Goal: Task Accomplishment & Management: Complete application form

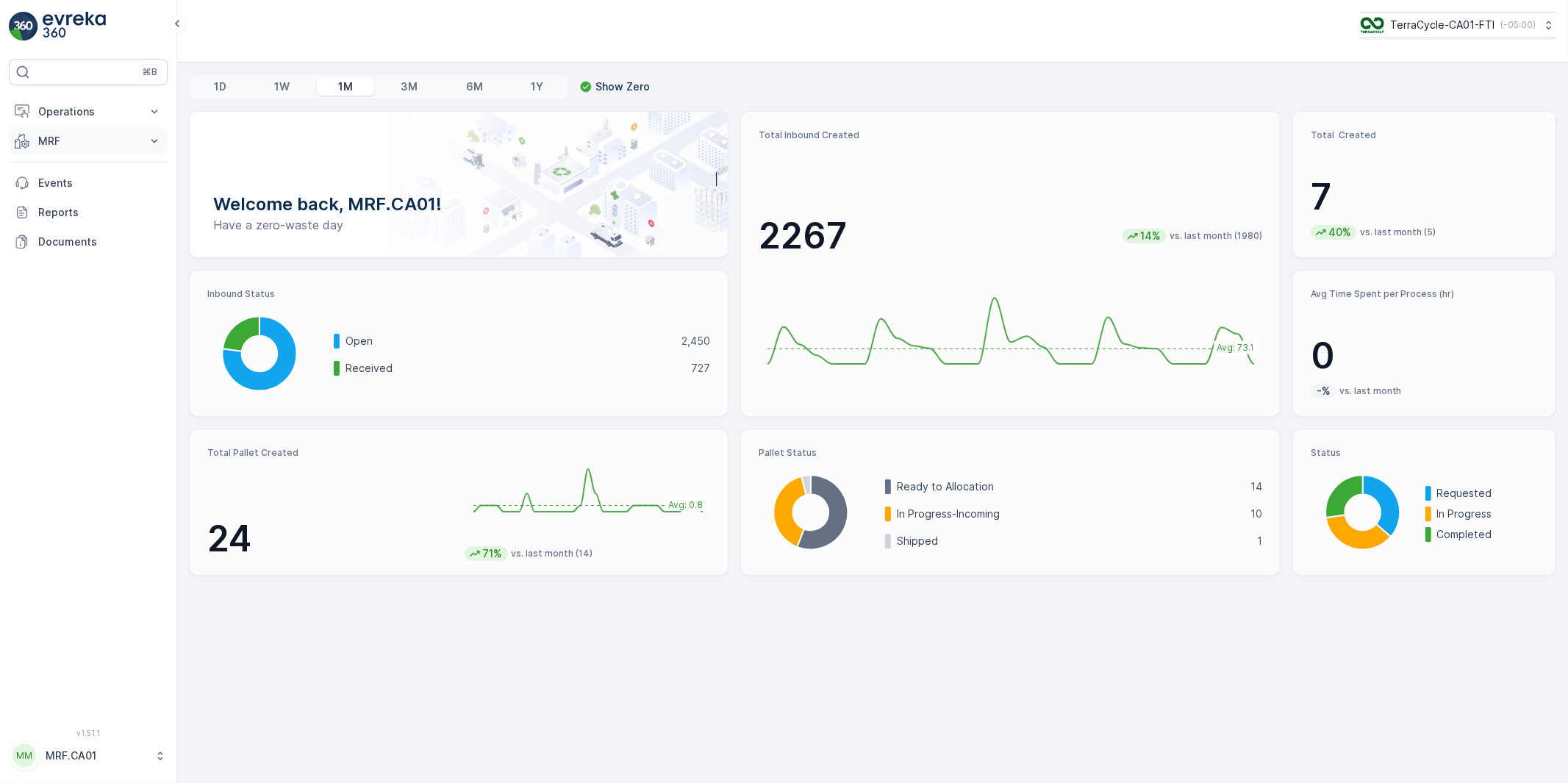
click at [45, 142] on p "MRF" at bounding box center [88, 140] width 100 height 15
click at [63, 246] on p "Outbound" at bounding box center [63, 248] width 50 height 15
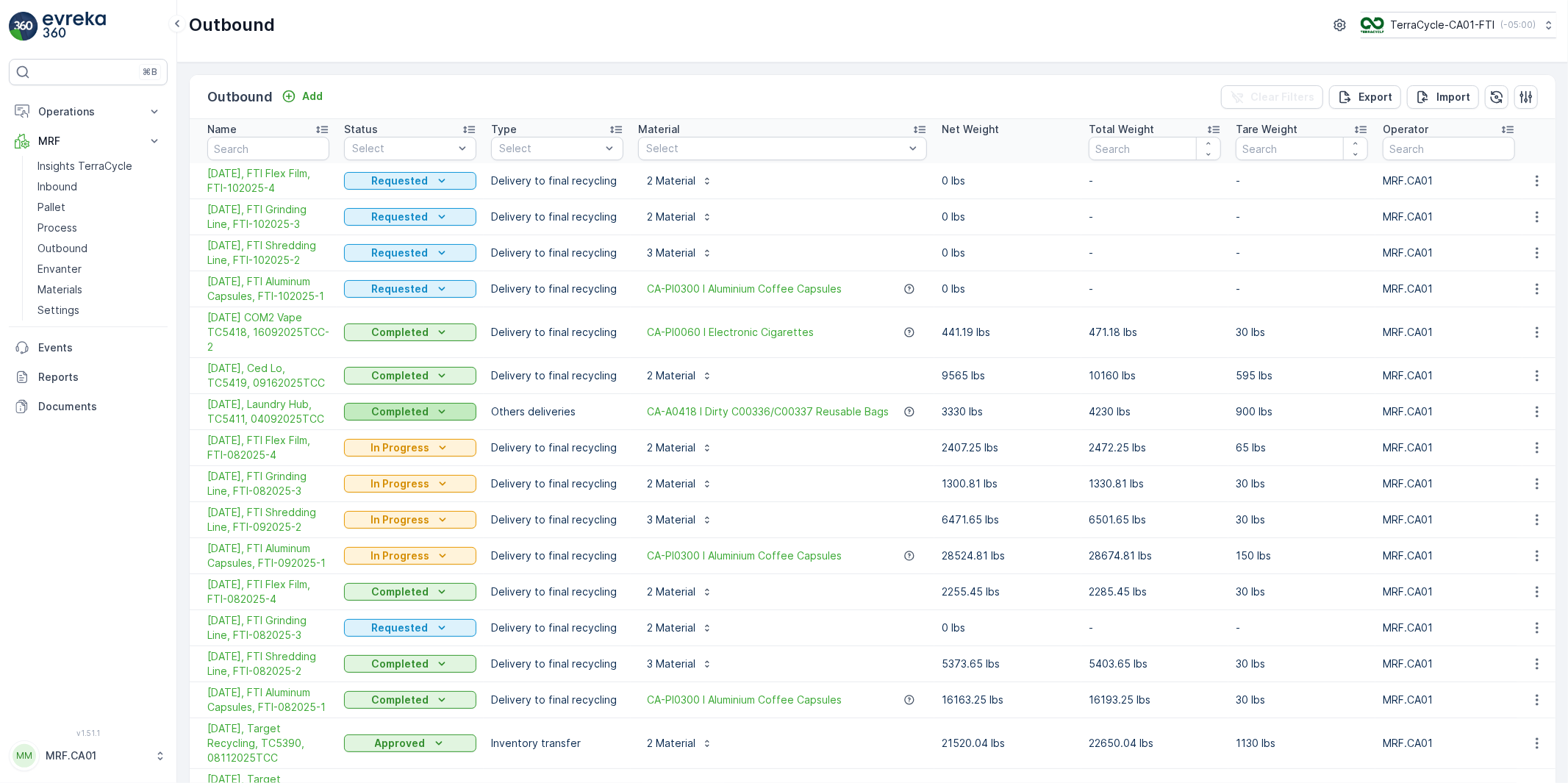
click at [421, 410] on p "Completed" at bounding box center [400, 411] width 57 height 15
click at [379, 494] on span "Approved" at bounding box center [377, 496] width 49 height 15
click at [405, 329] on p "Completed" at bounding box center [400, 332] width 57 height 15
click at [373, 415] on span "Approved" at bounding box center [377, 416] width 49 height 15
click at [427, 557] on p "In Progress" at bounding box center [400, 556] width 59 height 15
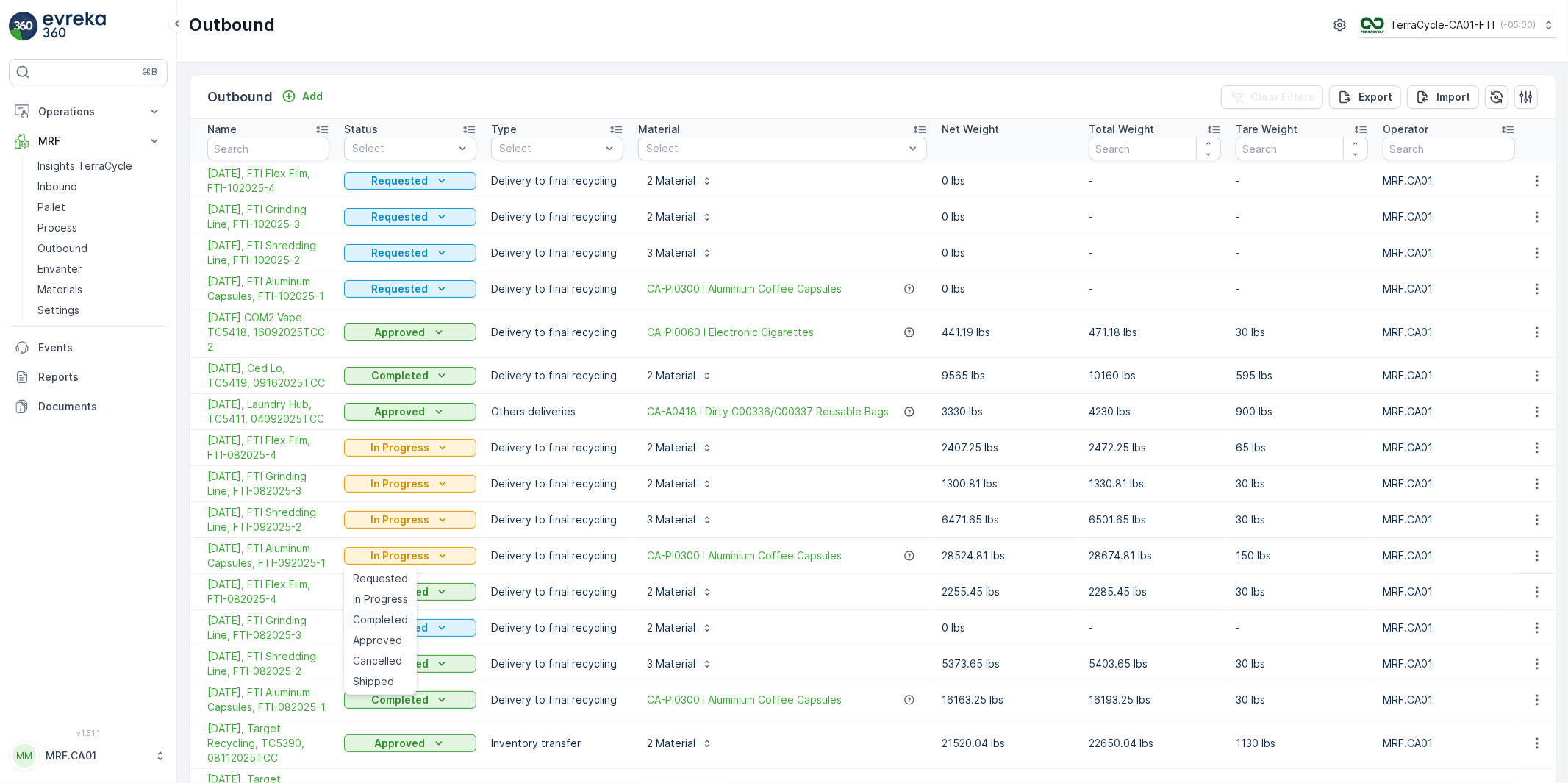
click at [375, 617] on span "Completed" at bounding box center [380, 619] width 55 height 15
click at [428, 522] on p "In Progress" at bounding box center [400, 519] width 59 height 15
click at [383, 586] on span "Completed" at bounding box center [380, 584] width 55 height 15
click at [429, 488] on div "In Progress" at bounding box center [410, 483] width 121 height 15
click at [377, 549] on span "Completed" at bounding box center [380, 547] width 55 height 15
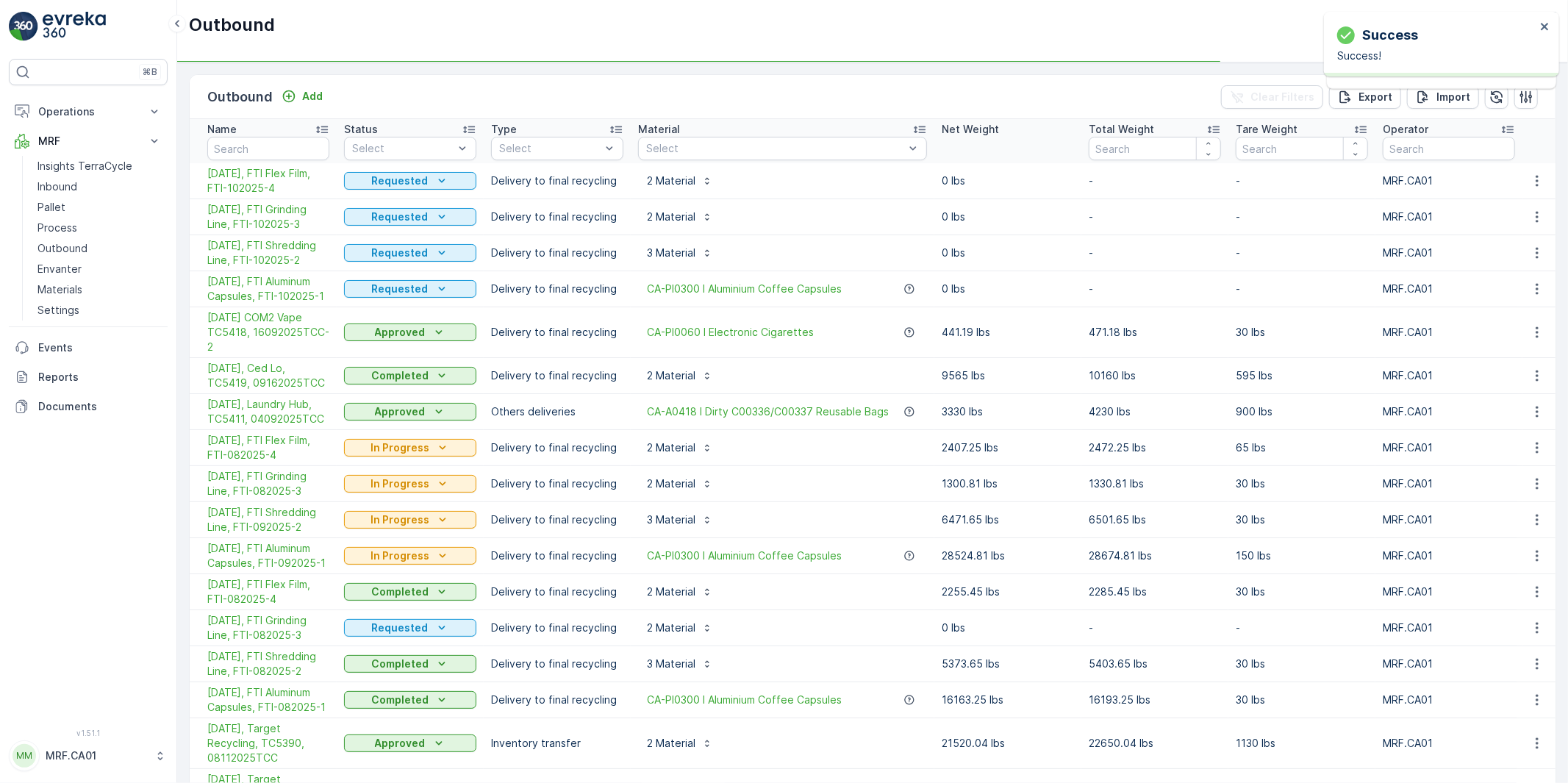
click at [423, 453] on p "In Progress" at bounding box center [400, 447] width 59 height 15
click at [539, 519] on p "Delivery to final recycling" at bounding box center [557, 519] width 133 height 15
click at [437, 595] on icon "Completed" at bounding box center [441, 591] width 15 height 15
click at [385, 672] on span "Approved" at bounding box center [377, 676] width 49 height 15
click at [421, 552] on p "Completed" at bounding box center [400, 556] width 57 height 15
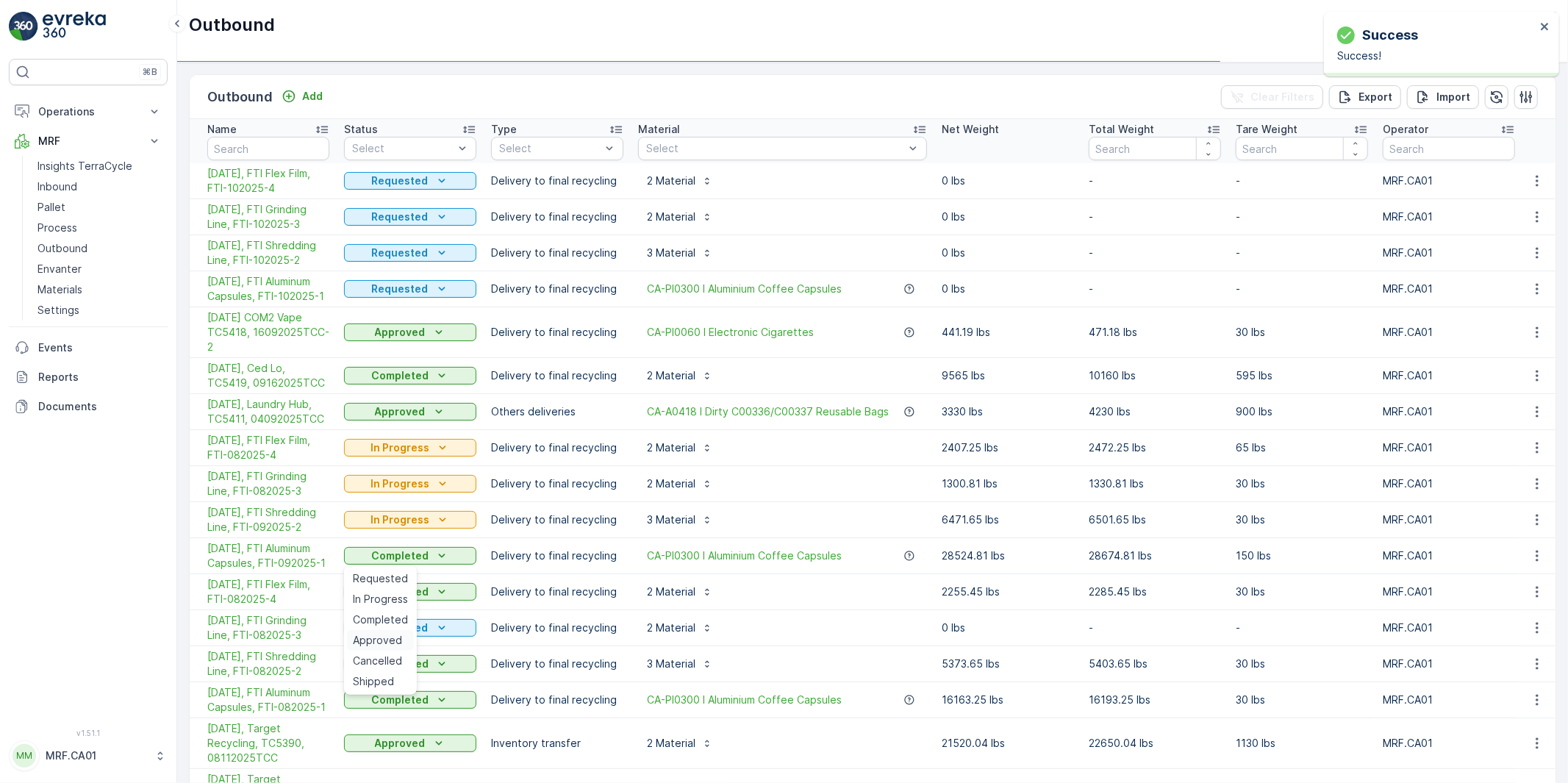
click at [376, 643] on span "Approved" at bounding box center [377, 640] width 49 height 15
click at [420, 521] on p "In Progress" at bounding box center [400, 519] width 59 height 15
click at [425, 523] on p "Completed" at bounding box center [400, 519] width 57 height 15
click at [377, 604] on span "Approved" at bounding box center [377, 604] width 49 height 15
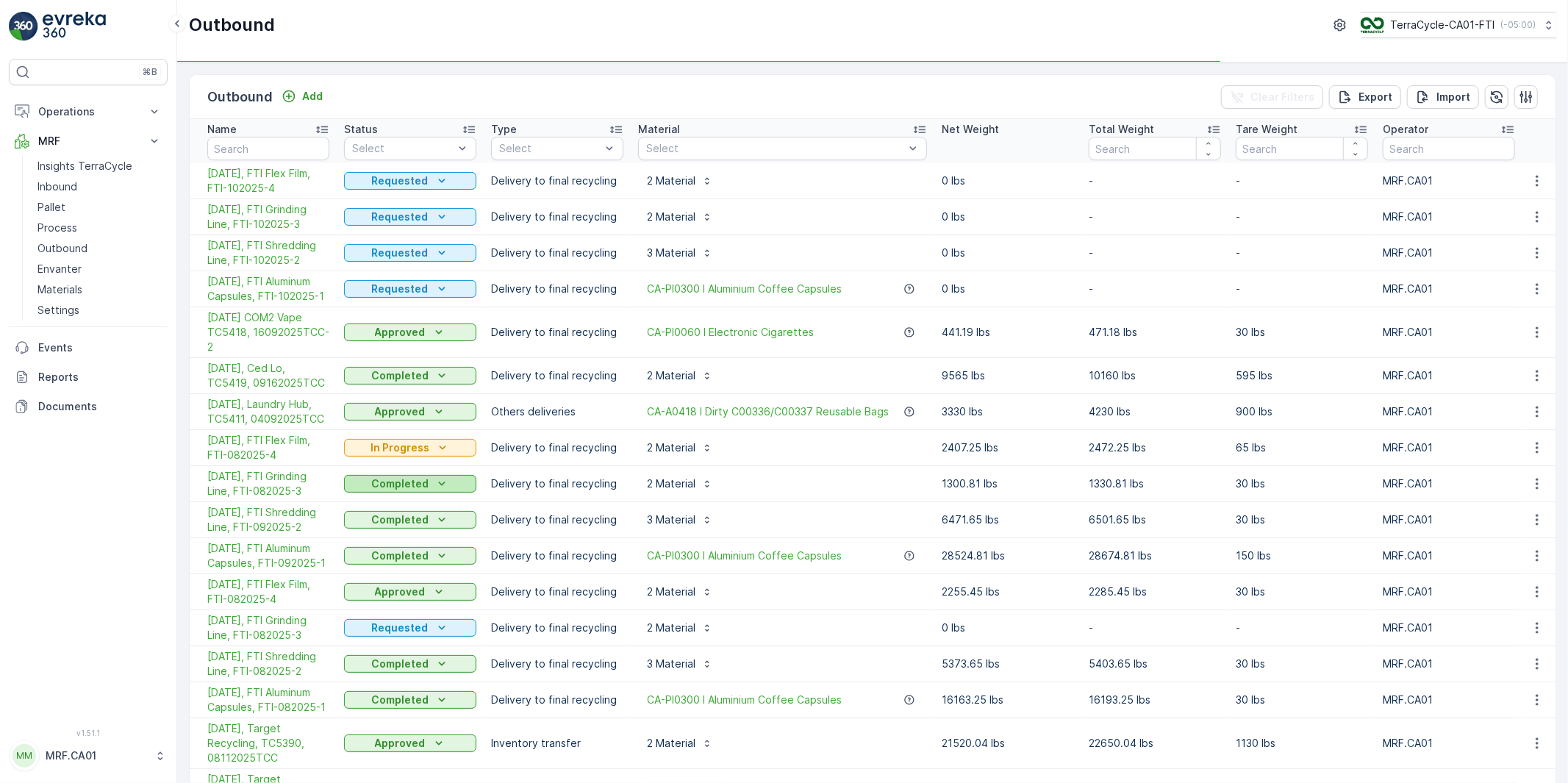
click at [421, 487] on p "Completed" at bounding box center [400, 483] width 57 height 15
click at [377, 567] on span "Approved" at bounding box center [377, 568] width 49 height 15
click at [419, 446] on p "In Progress" at bounding box center [400, 447] width 59 height 15
click at [376, 512] on span "Completed" at bounding box center [380, 511] width 55 height 15
drag, startPoint x: 431, startPoint y: 445, endPoint x: 445, endPoint y: 452, distance: 15.7
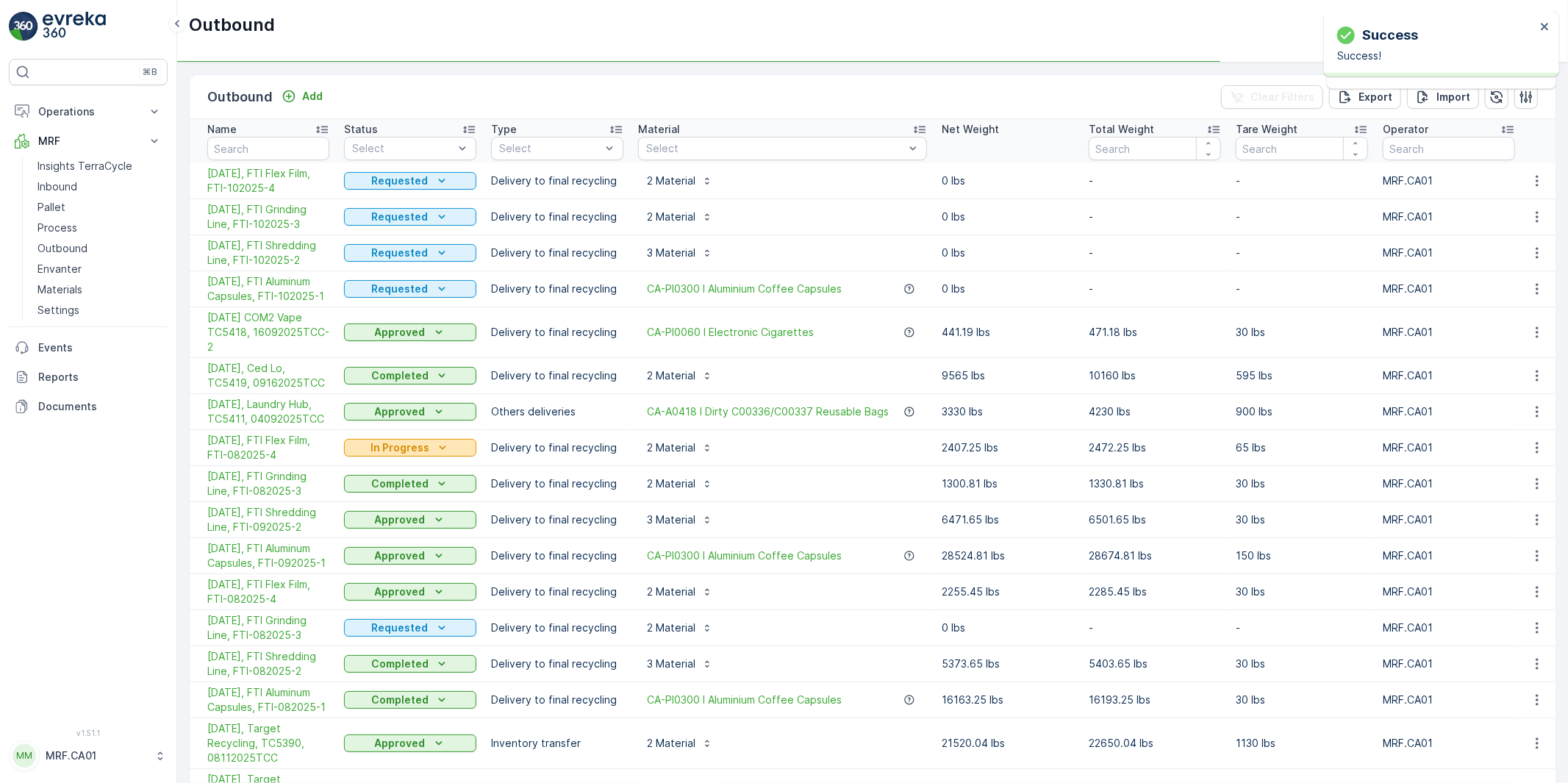
click at [432, 445] on div "In Progress" at bounding box center [410, 447] width 121 height 15
click at [369, 527] on span "Approved" at bounding box center [377, 531] width 49 height 15
click at [520, 452] on p "Delivery to final recycling" at bounding box center [557, 447] width 133 height 15
click at [421, 448] on p "Completed" at bounding box center [400, 447] width 57 height 15
click at [373, 532] on span "Approved" at bounding box center [377, 531] width 49 height 15
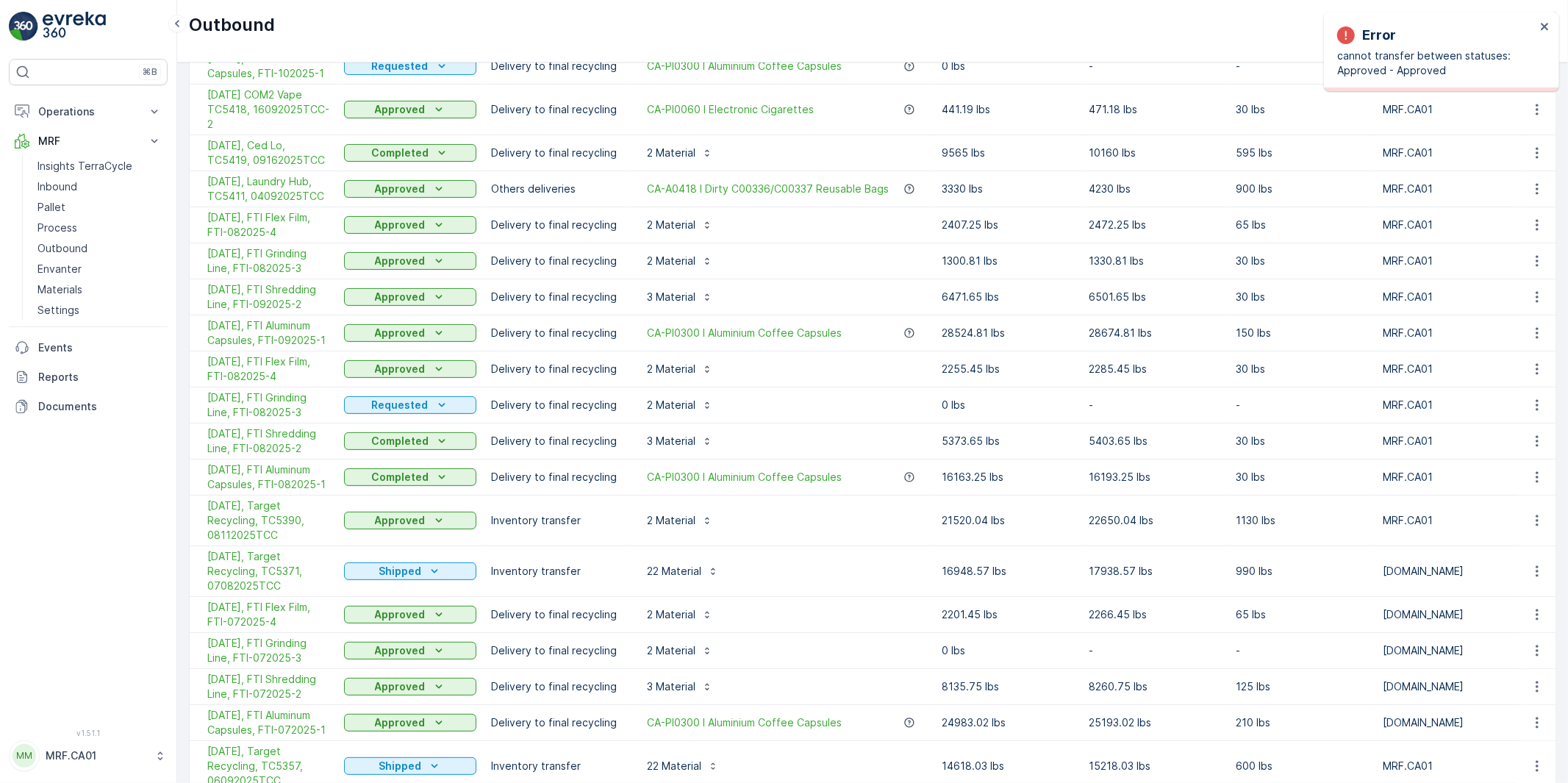
scroll to position [245, 0]
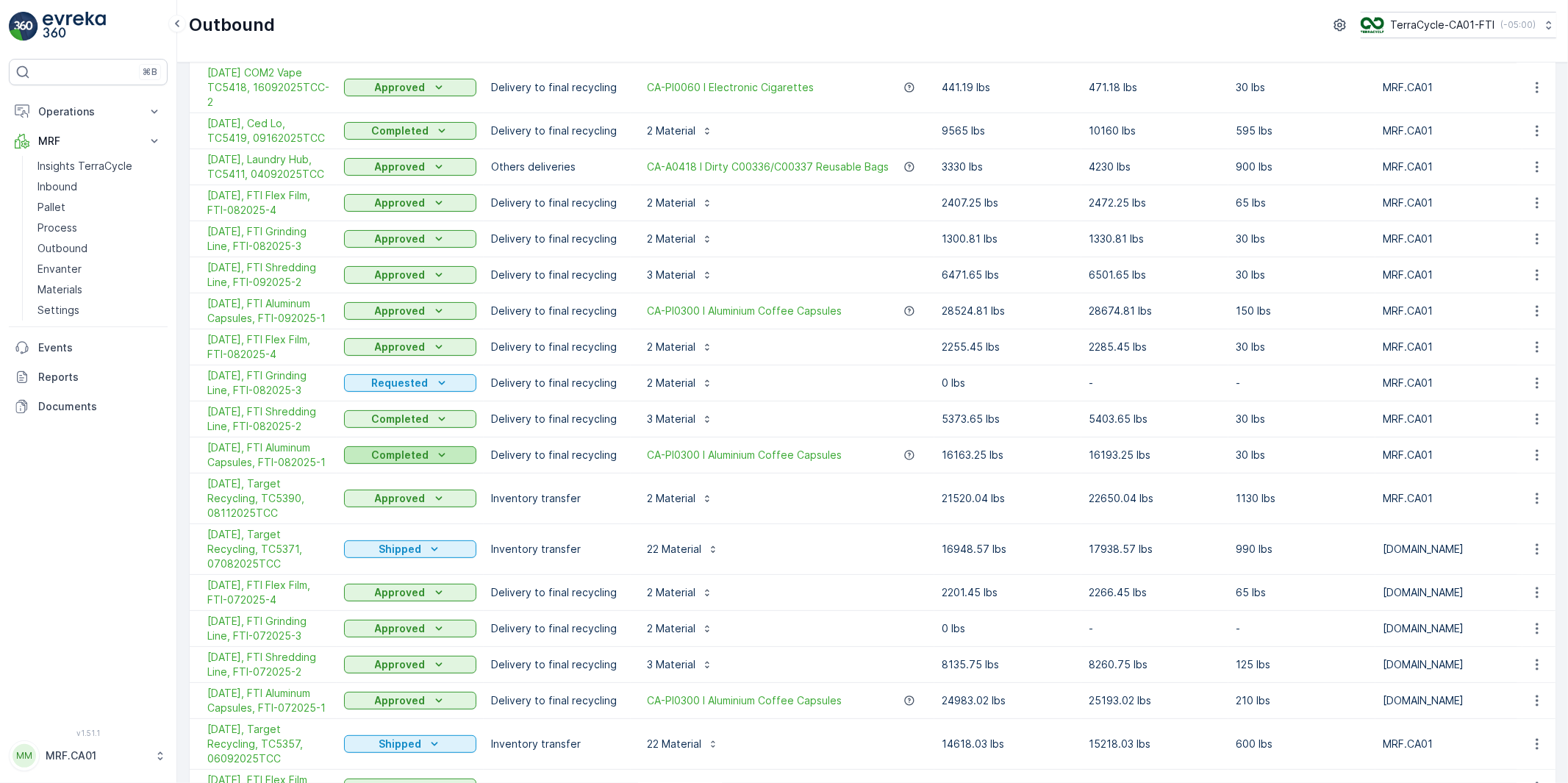
click at [430, 461] on div "Completed" at bounding box center [410, 455] width 121 height 15
click at [374, 538] on span "Approved" at bounding box center [377, 539] width 49 height 15
click at [427, 421] on p "Completed" at bounding box center [400, 418] width 57 height 15
click at [379, 504] on span "Approved" at bounding box center [377, 503] width 49 height 15
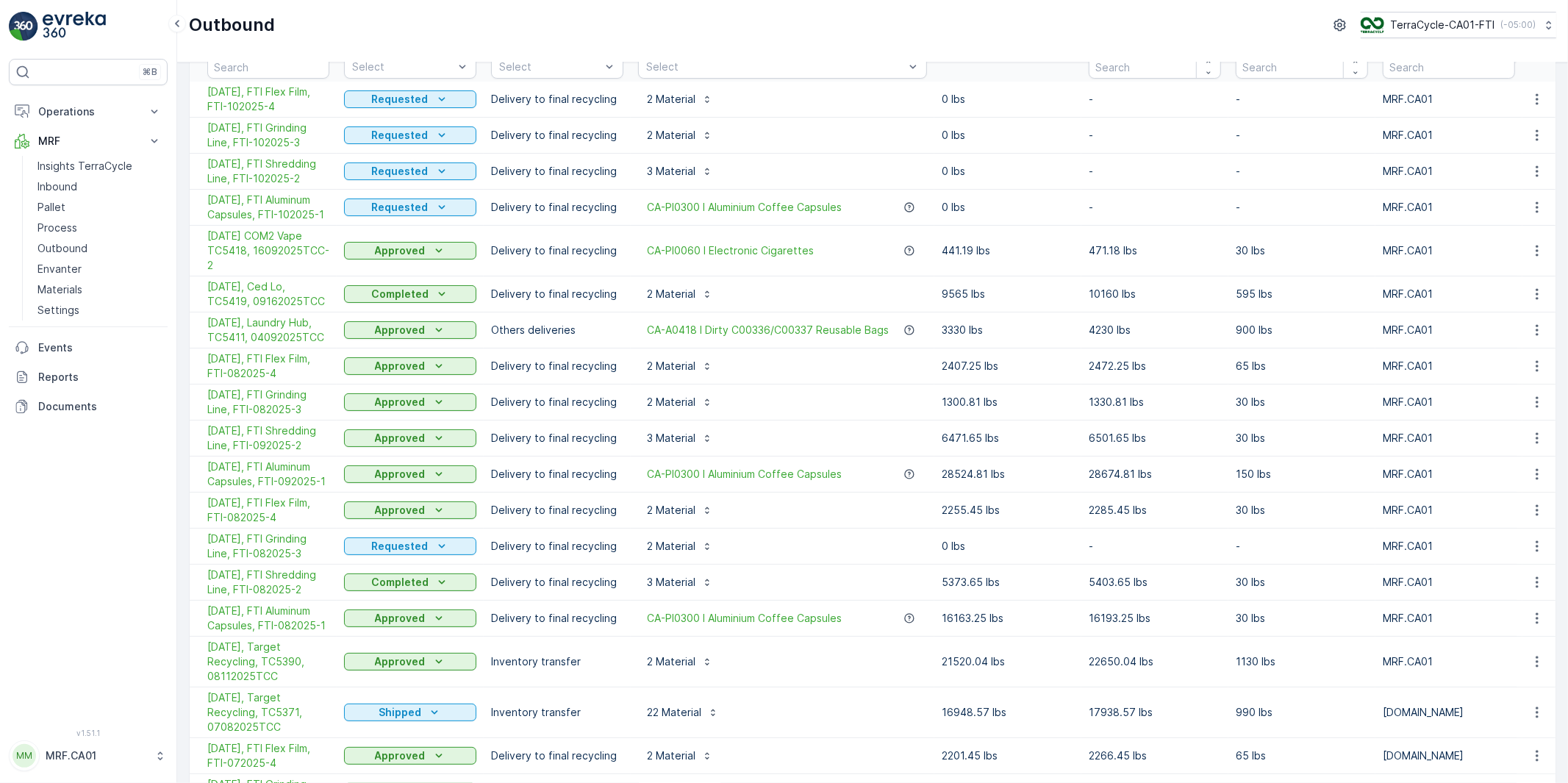
scroll to position [0, 0]
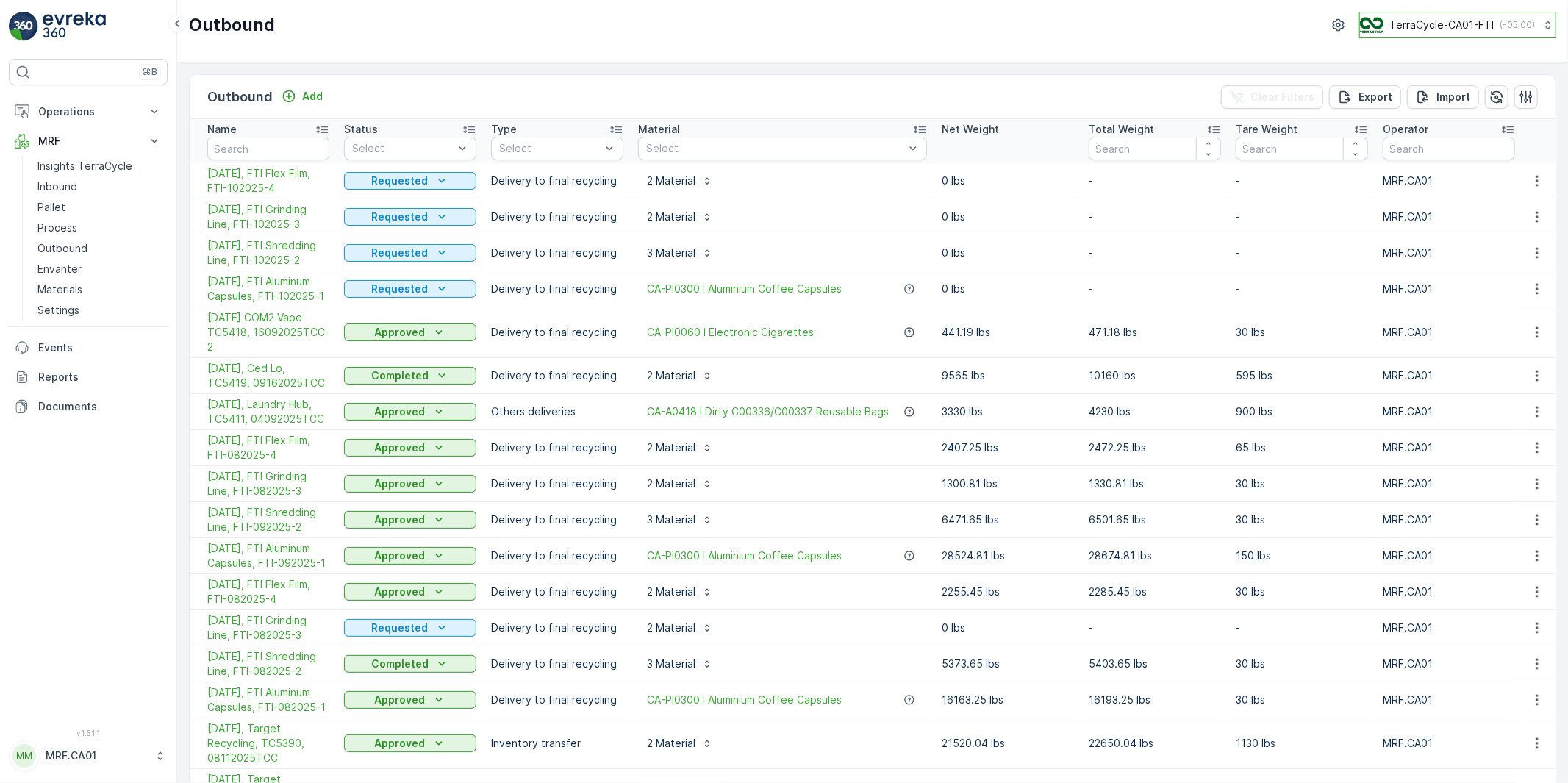
click at [1478, 24] on p "TerraCycle-CA01-FTI" at bounding box center [1442, 24] width 105 height 15
click at [53, 752] on p "MRF.CA01" at bounding box center [96, 755] width 102 height 15
click at [63, 718] on span "Log Out" at bounding box center [54, 721] width 40 height 15
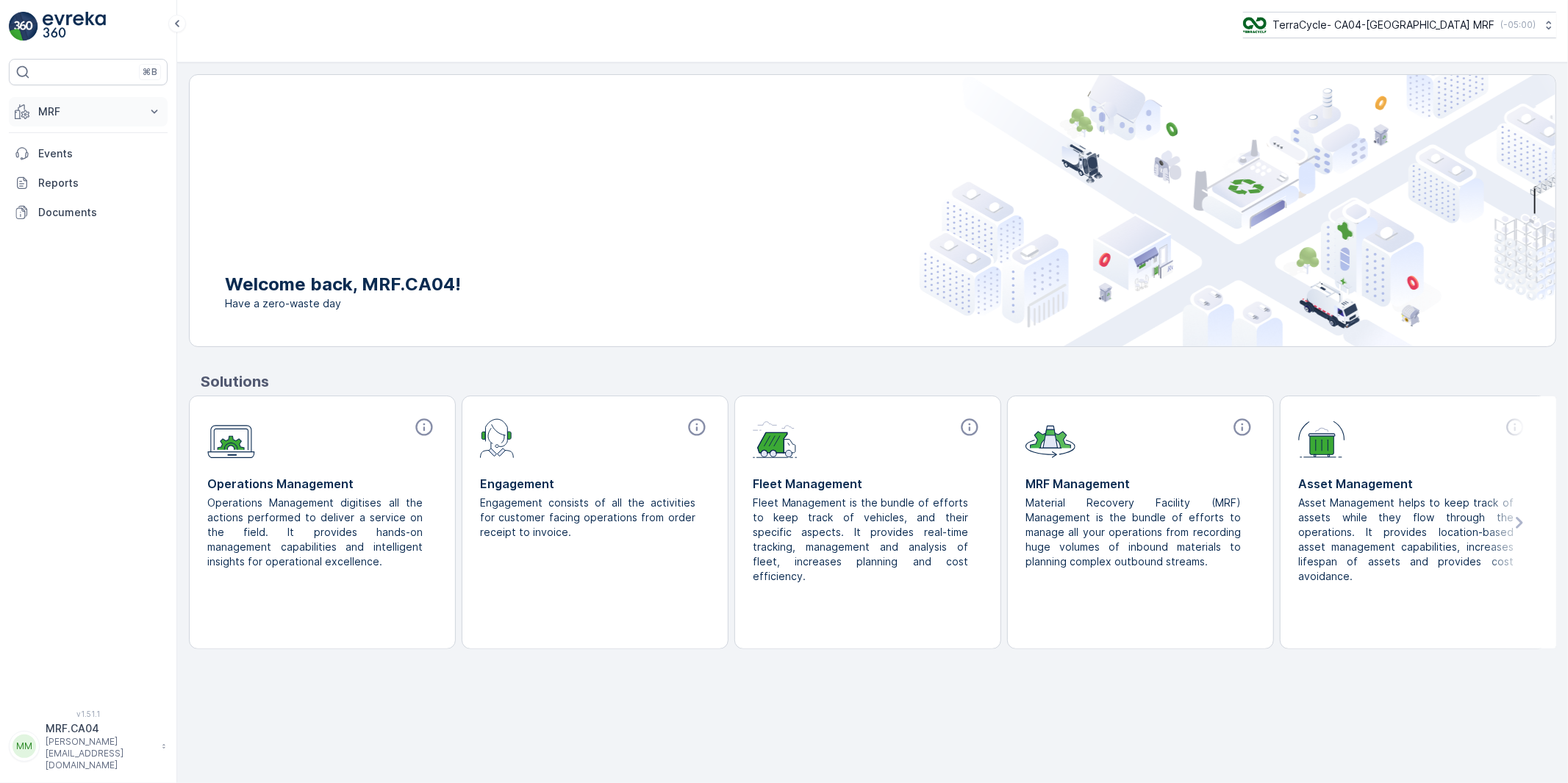
click at [46, 111] on p "MRF" at bounding box center [88, 111] width 100 height 15
click at [60, 196] on p "Process" at bounding box center [57, 198] width 40 height 15
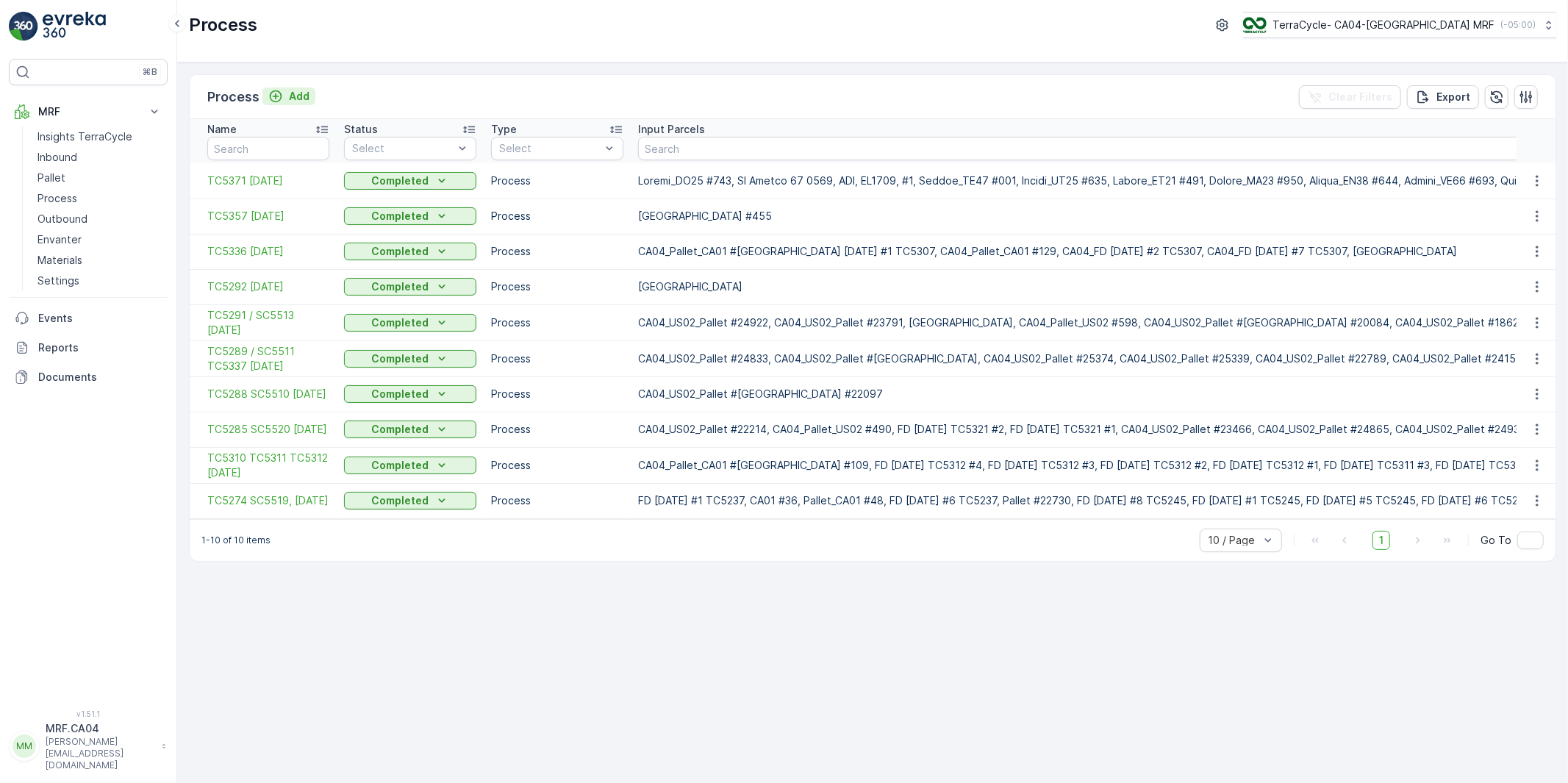
click at [301, 93] on p "Add" at bounding box center [299, 96] width 20 height 15
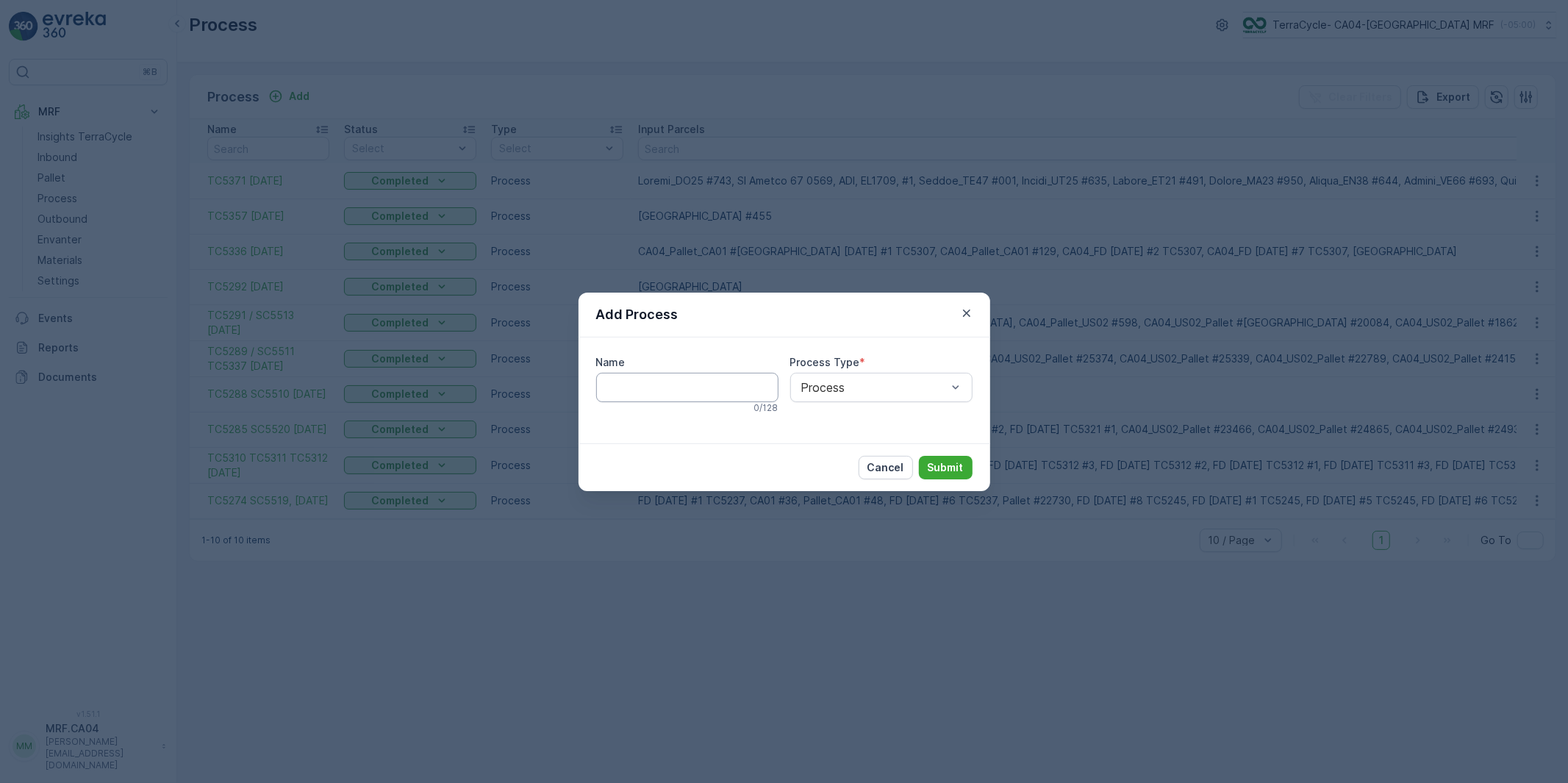
click at [674, 387] on input "Name" at bounding box center [687, 387] width 182 height 29
type input "TC5390"
click at [947, 462] on p "Submit" at bounding box center [946, 468] width 36 height 15
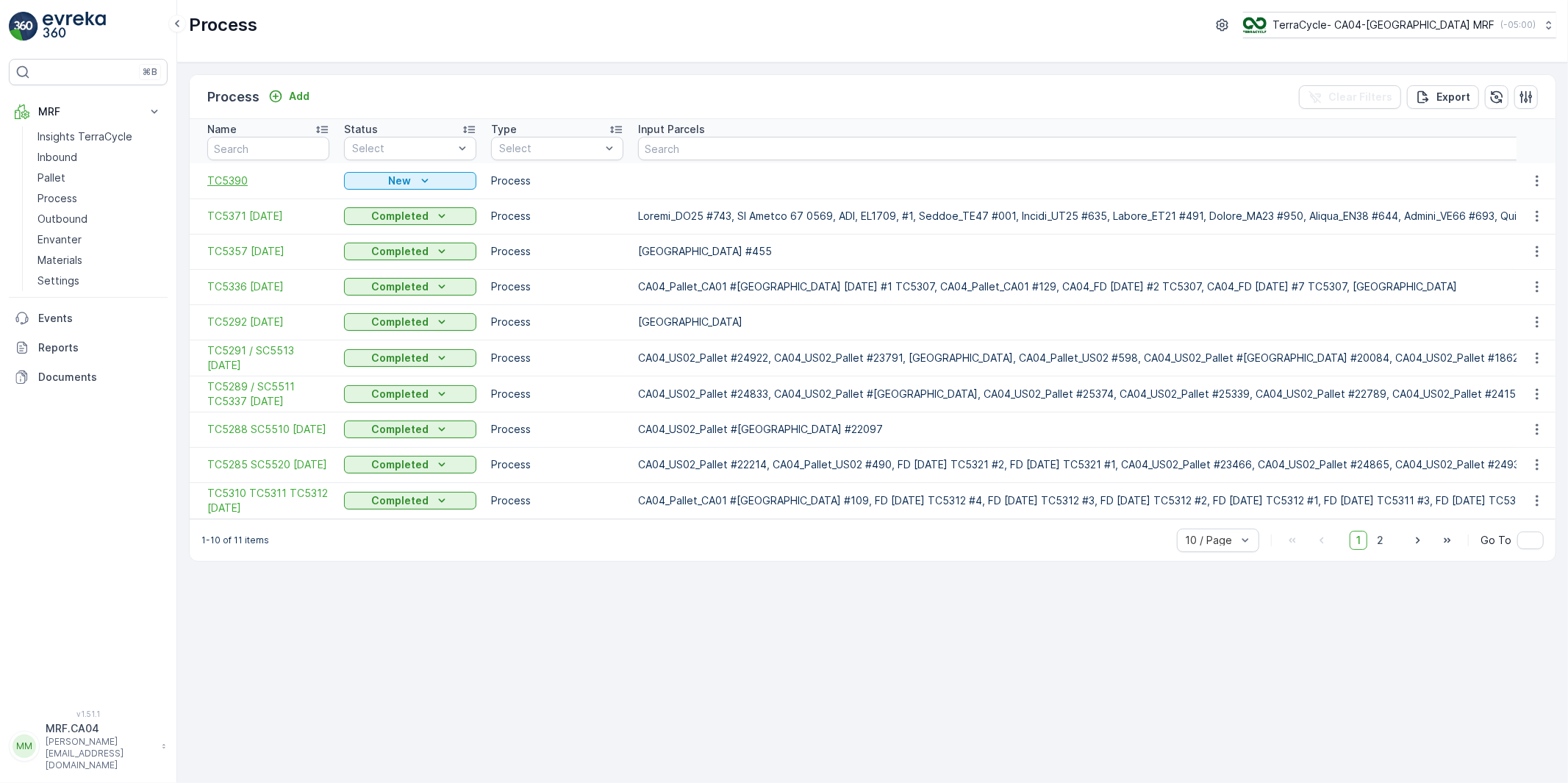
click at [231, 182] on span "TC5390" at bounding box center [268, 180] width 122 height 15
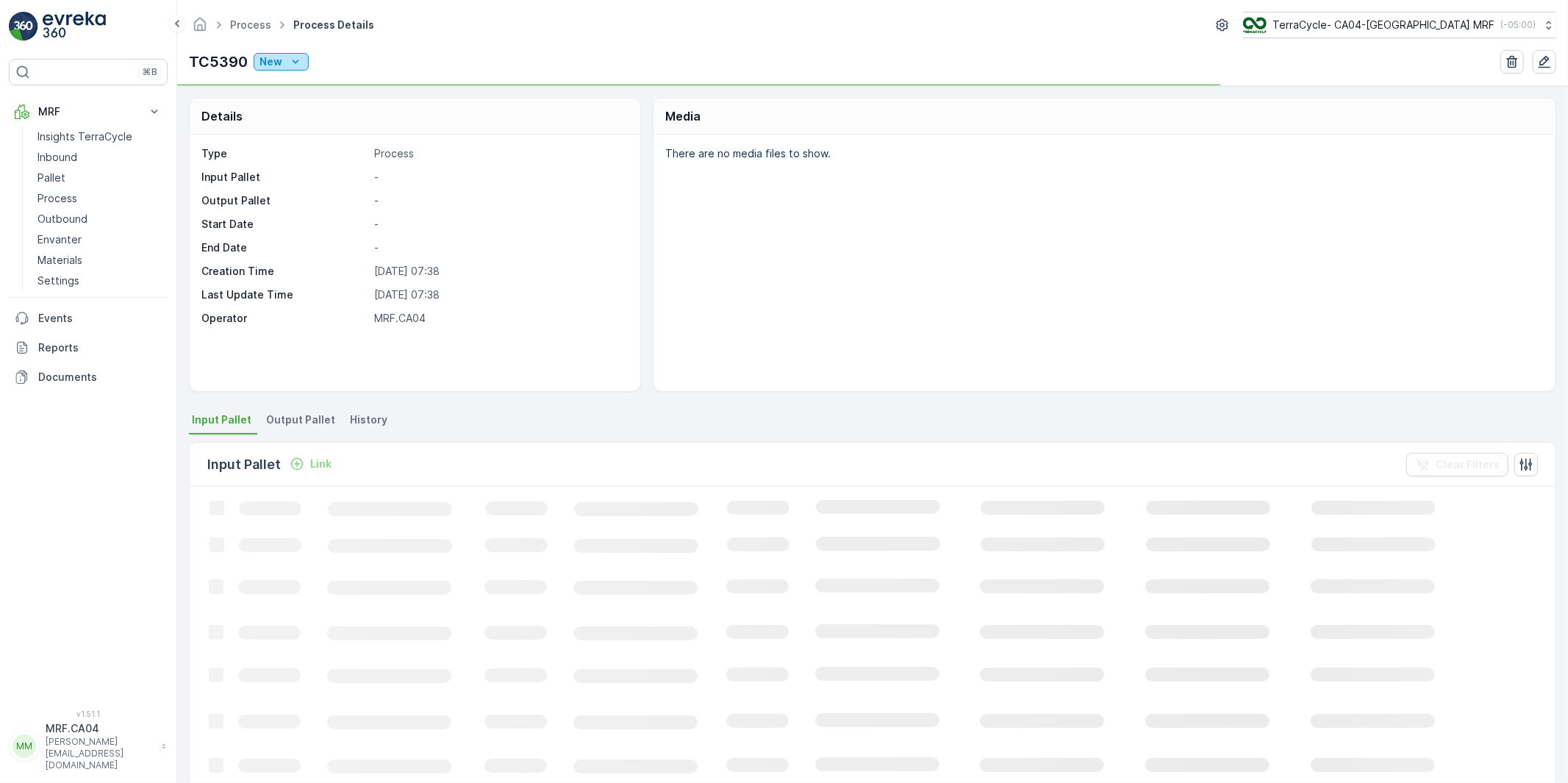
click at [282, 63] on div "New" at bounding box center [281, 61] width 44 height 15
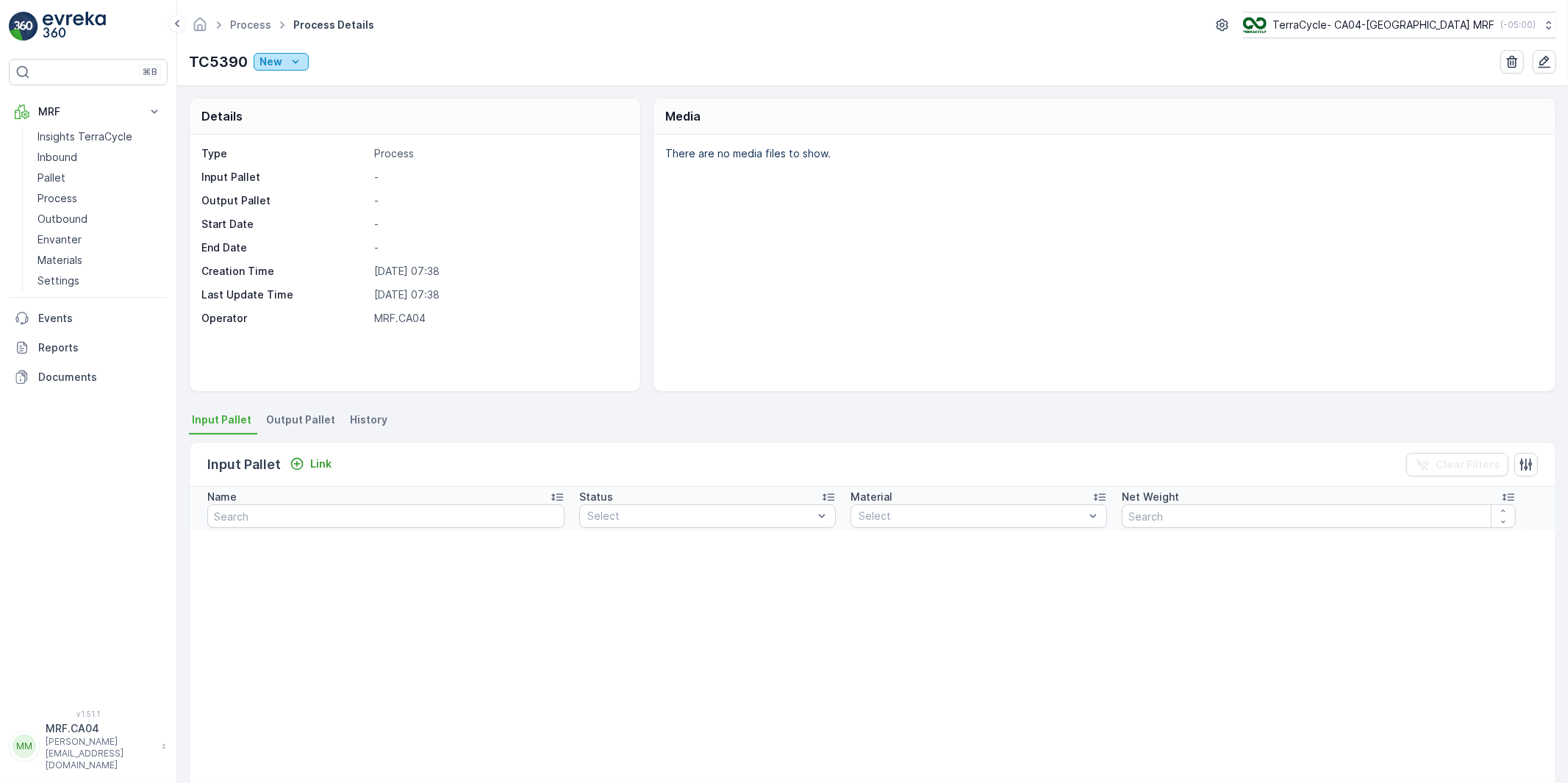
click at [283, 63] on div "New" at bounding box center [281, 61] width 44 height 15
click at [1540, 59] on icon "button" at bounding box center [1544, 61] width 15 height 15
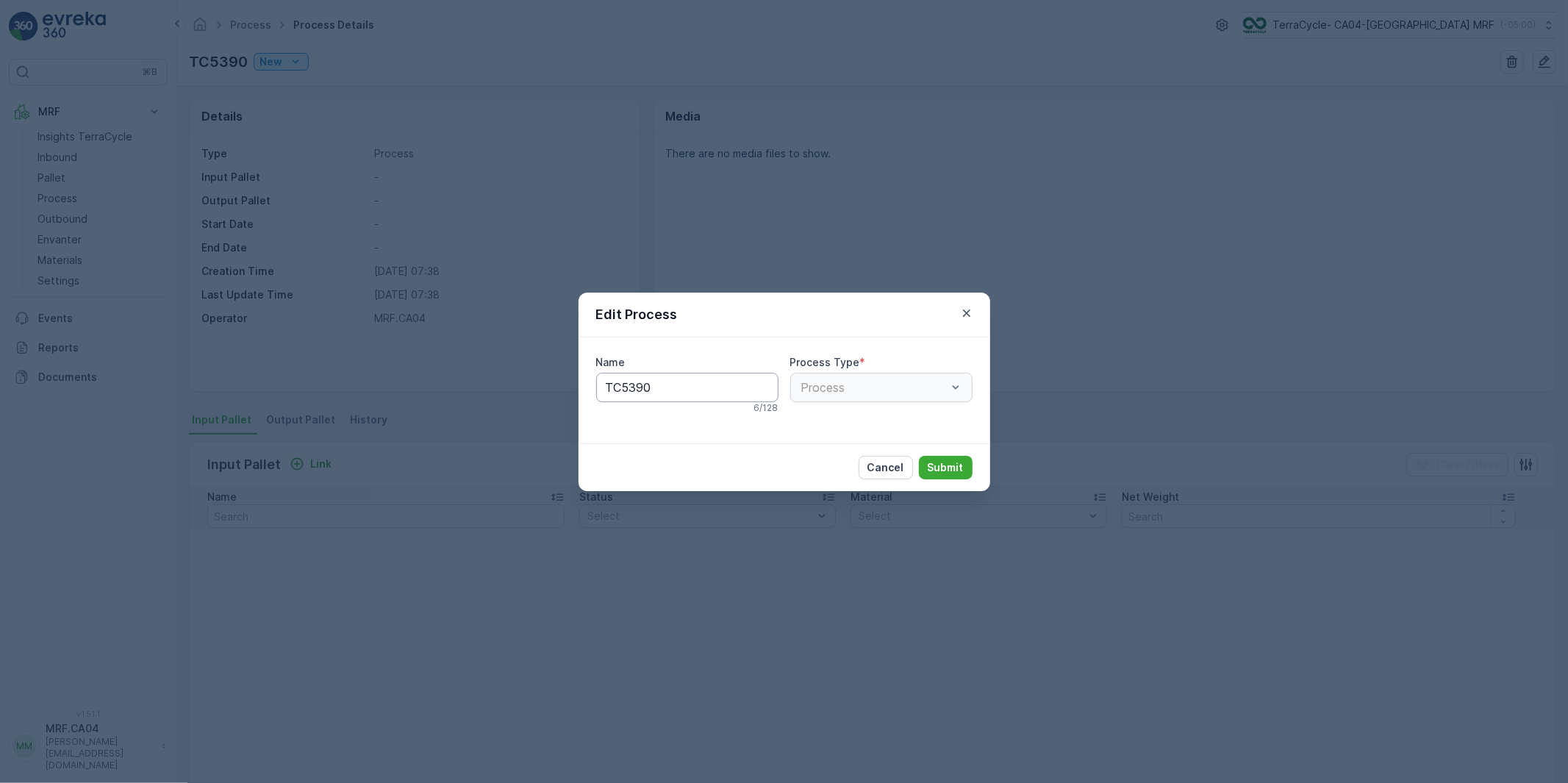
click at [717, 392] on input "TC5390" at bounding box center [687, 387] width 182 height 29
click at [660, 387] on input "TC5390 0-Oct-25" at bounding box center [687, 386] width 182 height 29
type input "TC5390 01-Oct-25"
click at [938, 467] on p "Submit" at bounding box center [946, 468] width 36 height 15
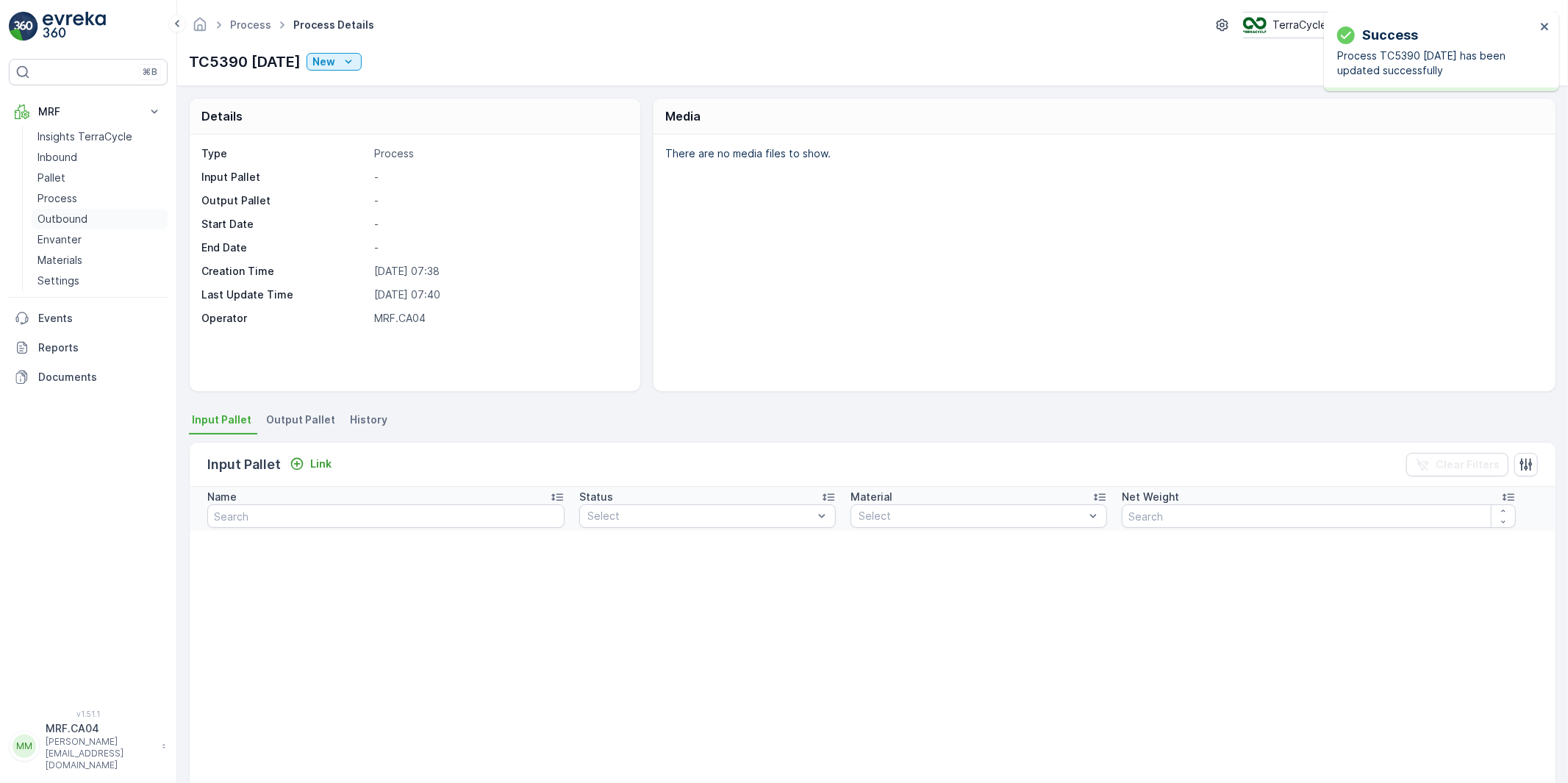
click at [54, 216] on p "Outbound" at bounding box center [63, 219] width 50 height 15
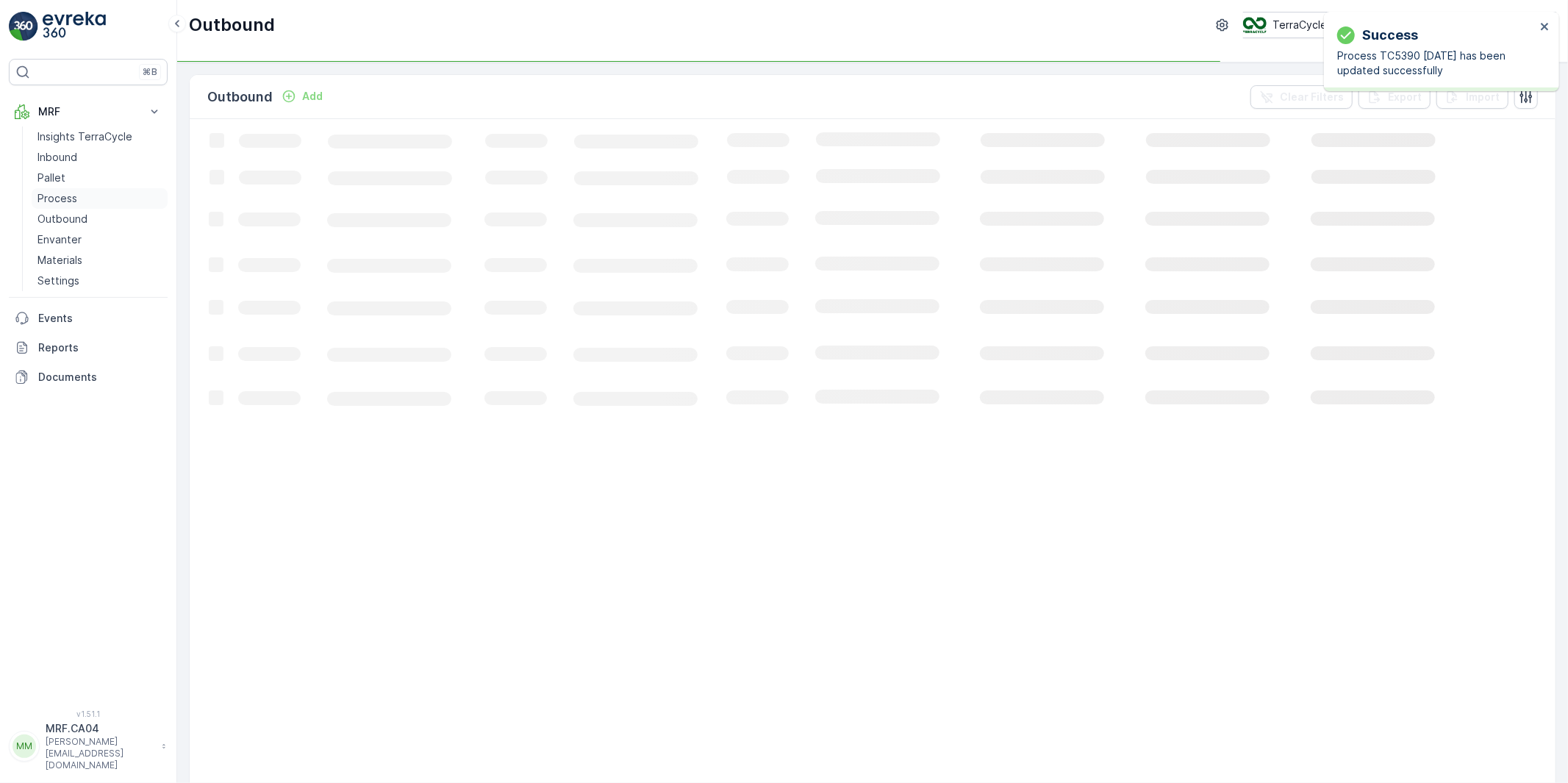
click at [54, 197] on p "Process" at bounding box center [57, 198] width 40 height 15
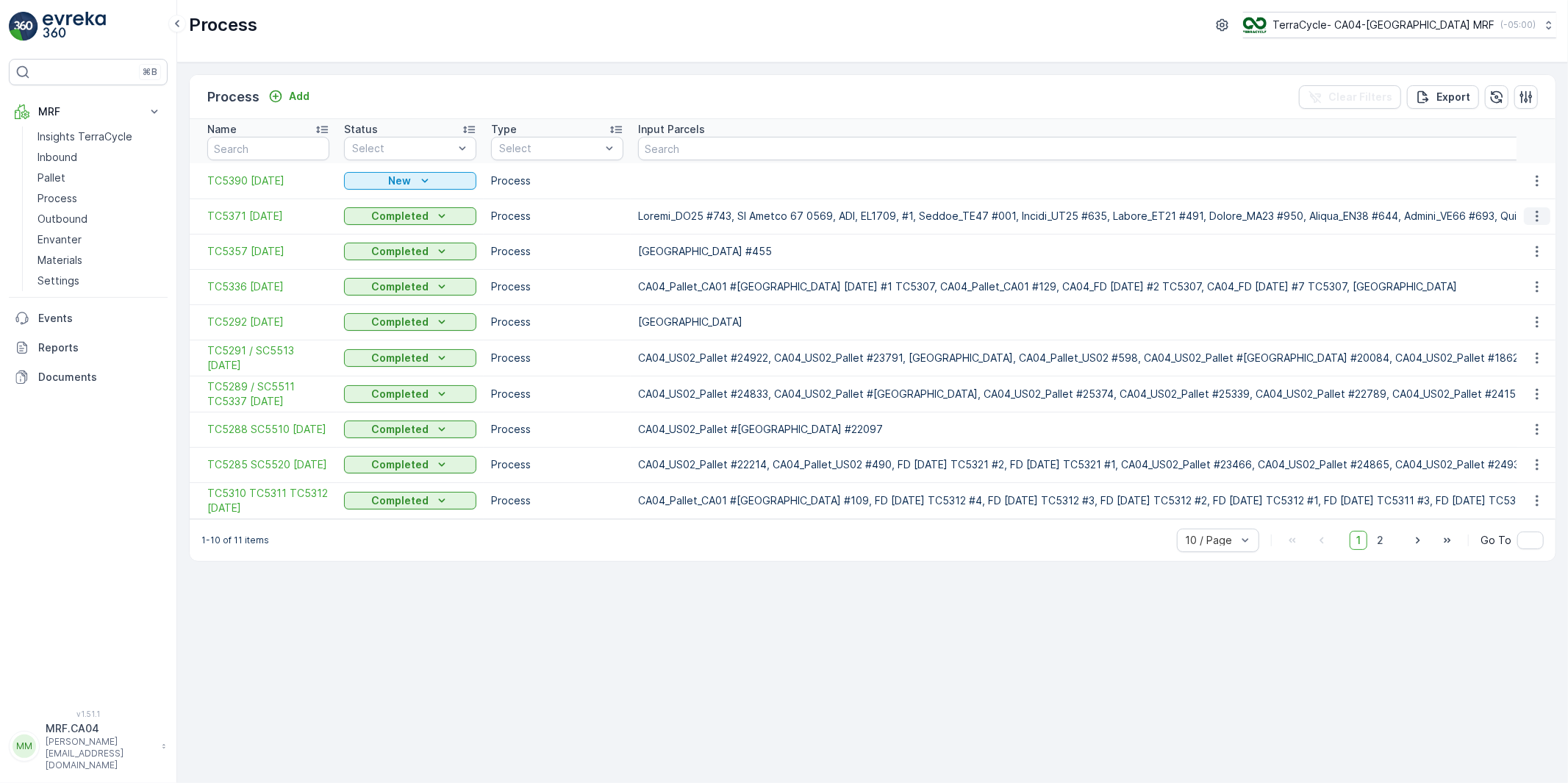
click at [1539, 213] on icon "button" at bounding box center [1537, 216] width 15 height 15
click at [1497, 255] on span "Edit Process" at bounding box center [1503, 258] width 62 height 15
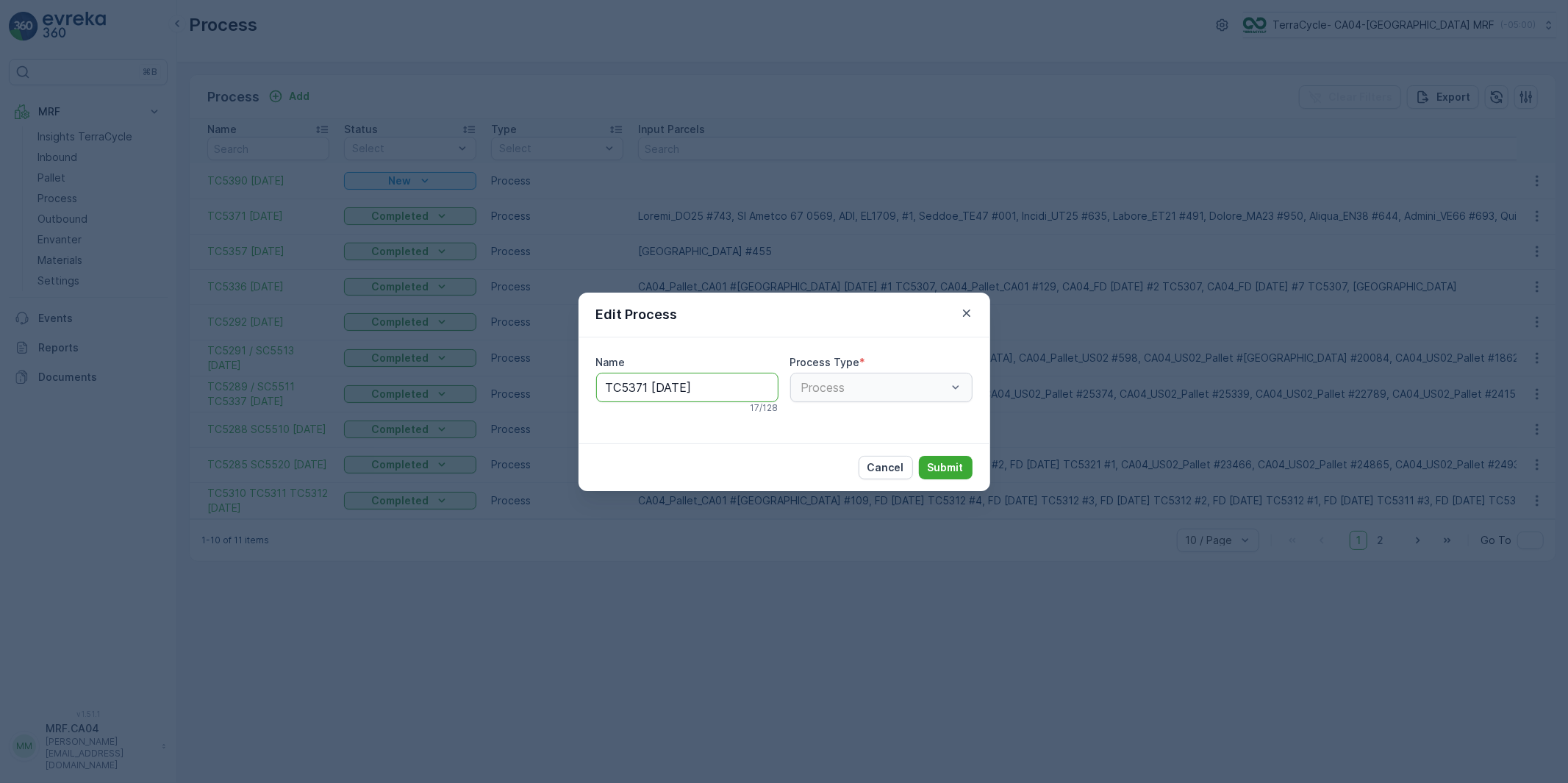
click at [692, 387] on input "TC5371 15-Aug2025" at bounding box center [687, 387] width 182 height 29
type input "TC5371 15-Aug-2025"
click at [937, 465] on p "Submit" at bounding box center [946, 467] width 36 height 15
